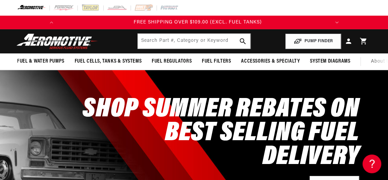
scroll to position [0, 269]
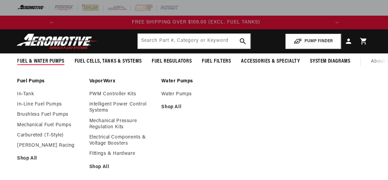
click at [38, 58] on span "Fuel & Water Pumps" at bounding box center [40, 61] width 47 height 7
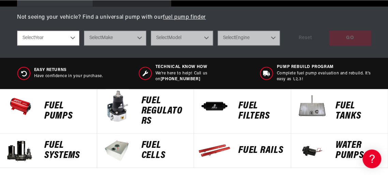
scroll to position [313, 0]
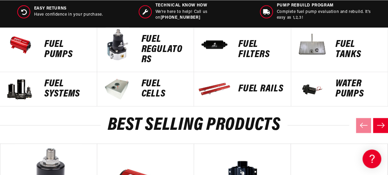
click at [48, 50] on p "Fuel Pumps" at bounding box center [67, 50] width 46 height 20
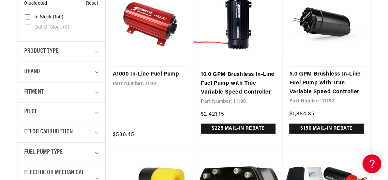
scroll to position [202, 0]
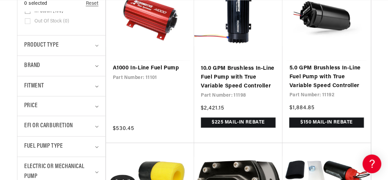
click at [48, 50] on span "Product type" at bounding box center [41, 46] width 34 height 10
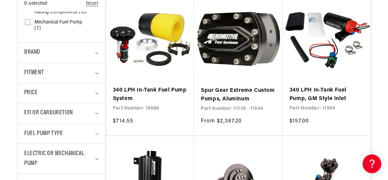
scroll to position [368, 0]
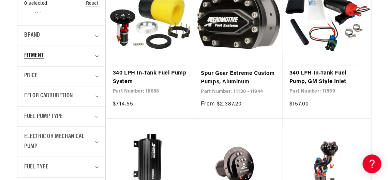
click at [54, 59] on div "Fitment" at bounding box center [58, 56] width 68 height 10
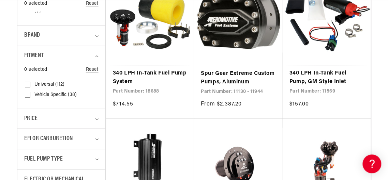
click at [42, 88] on span "Universal (112)" at bounding box center [49, 85] width 30 height 6
click at [30, 88] on input "Universal (112) Universal (112 products)" at bounding box center [27, 85] width 5 height 5
checkbox input "true"
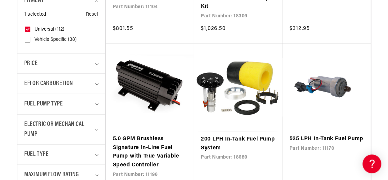
scroll to position [441, 0]
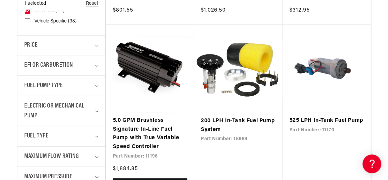
click at [42, 88] on span "Fuel Pump Type" at bounding box center [43, 86] width 38 height 10
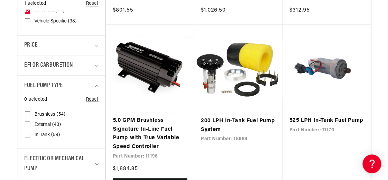
click at [44, 138] on span "In-Tank (59)" at bounding box center [47, 135] width 26 height 6
click at [30, 139] on input "In-Tank (59) In-Tank (59 products)" at bounding box center [27, 135] width 5 height 5
checkbox input "true"
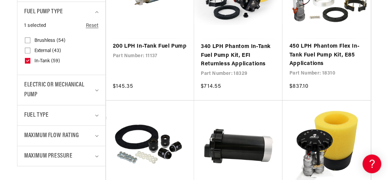
scroll to position [533, 0]
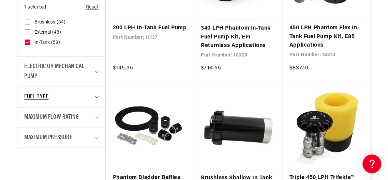
click at [41, 99] on span "Fuel Type" at bounding box center [36, 97] width 24 height 10
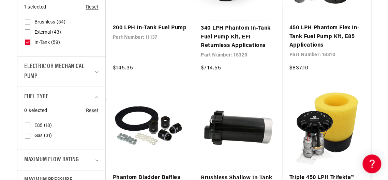
click at [39, 129] on span "E85 (18)" at bounding box center [42, 126] width 17 height 6
click at [30, 129] on input "E85 (18) E85 (18 products)" at bounding box center [27, 126] width 5 height 5
checkbox input "true"
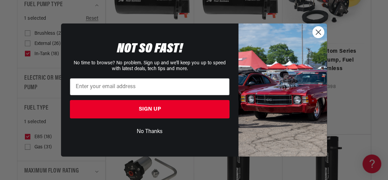
click at [317, 31] on icon "Close dialog" at bounding box center [318, 32] width 5 height 5
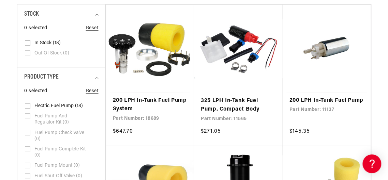
scroll to position [187, 0]
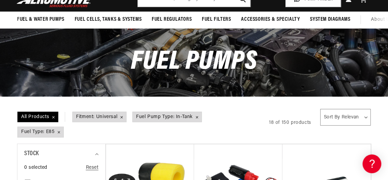
scroll to position [74, 0]
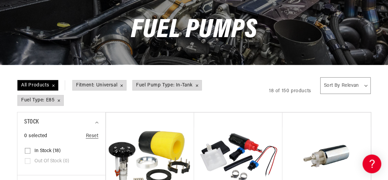
click at [320, 77] on select "Sort By Relevance Sort By Price, Low to High Sort By Price, High to Low" at bounding box center [345, 85] width 51 height 17
select select "price-ascending"
click option "Sort By Price, Low to High" at bounding box center [0, 0] width 0 height 0
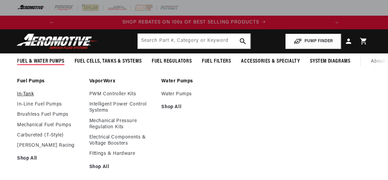
click at [27, 97] on link "In-Tank" at bounding box center [49, 94] width 65 height 6
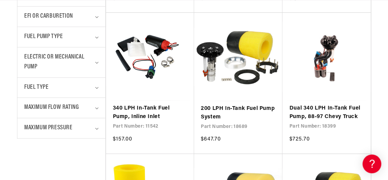
scroll to position [313, 0]
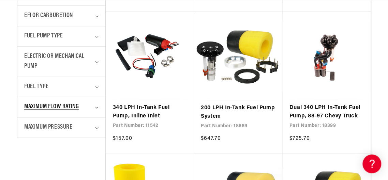
click at [44, 111] on span "Maximum Flow Rating" at bounding box center [51, 107] width 54 height 10
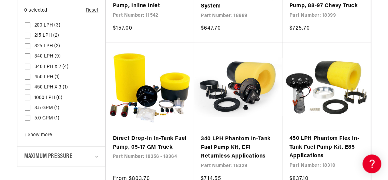
scroll to position [441, 0]
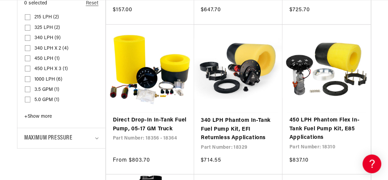
click at [41, 118] on span "+ Show more" at bounding box center [38, 116] width 28 height 5
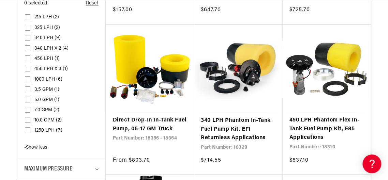
click at [26, 133] on input "1250 LPH (7) 1250 LPH (7 products)" at bounding box center [27, 131] width 5 height 5
checkbox input "true"
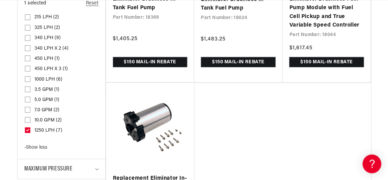
click at [27, 83] on input "1000 LPH (6) 1000 LPH (6 products)" at bounding box center [27, 80] width 5 height 5
checkbox input "true"
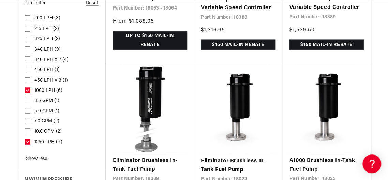
click at [27, 79] on input "450 LPH x 3 (1) 450 LPH x 3 (1 product)" at bounding box center [27, 81] width 5 height 5
checkbox input "true"
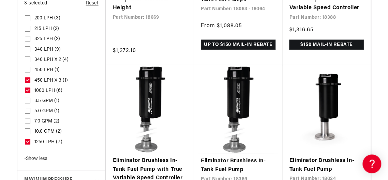
click at [26, 63] on input "340 LPH x 2 (4) 340 LPH x 2 (4 products)" at bounding box center [27, 60] width 5 height 5
checkbox input "true"
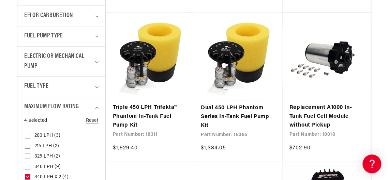
scroll to position [351, 0]
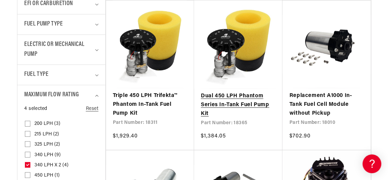
click at [245, 100] on link "Dual 450 LPH Phantom Series In-Tank Fuel Pump Kit" at bounding box center [238, 105] width 75 height 26
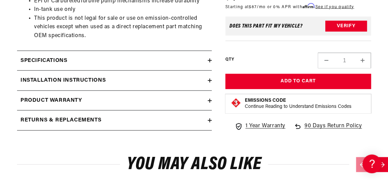
scroll to position [515, 0]
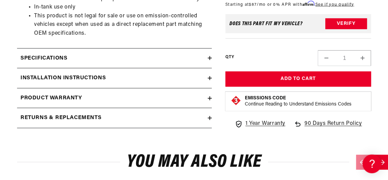
click at [206, 83] on div "Installation Instructions" at bounding box center [112, 78] width 190 height 9
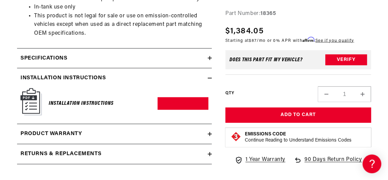
click at [102, 108] on h6 "Installation Instructions" at bounding box center [81, 103] width 65 height 9
click at [187, 110] on link "Download PDF" at bounding box center [182, 103] width 51 height 13
